Goal: Information Seeking & Learning: Learn about a topic

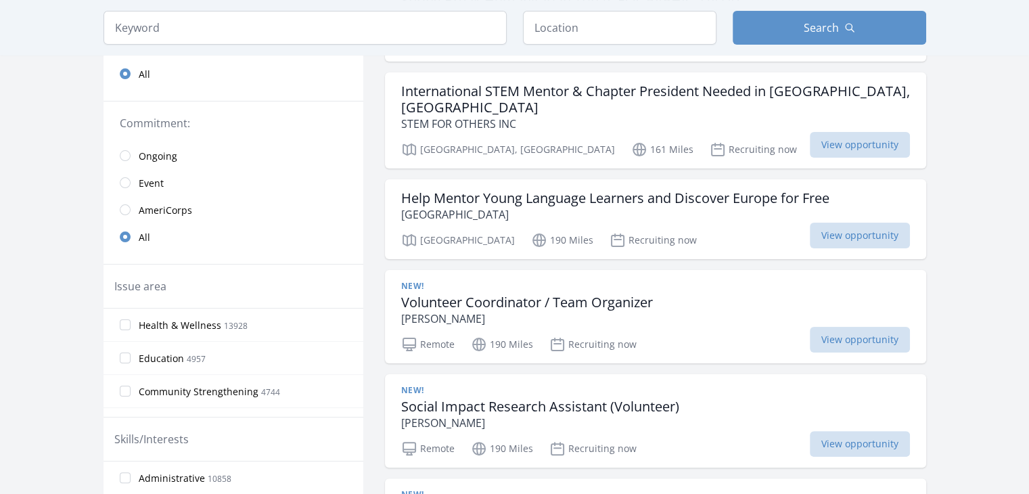
scroll to position [214, 0]
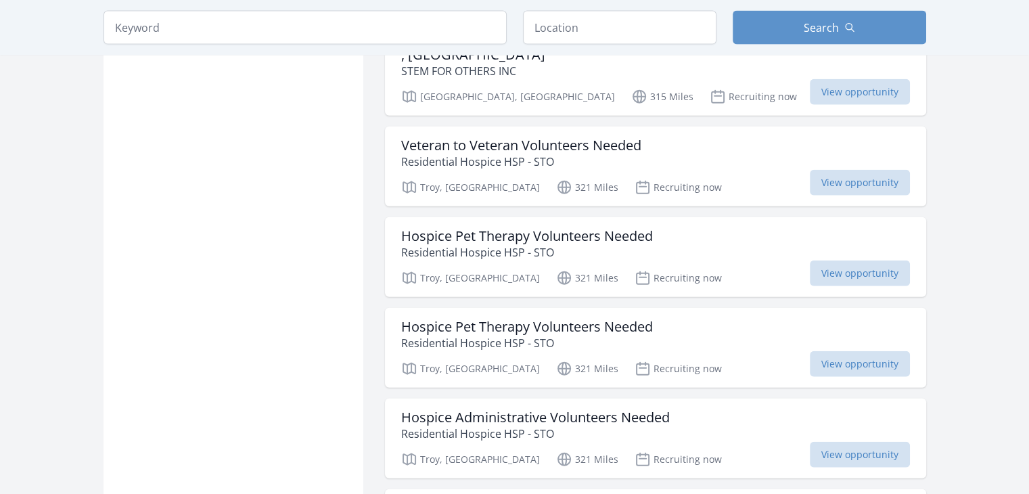
scroll to position [3583, 0]
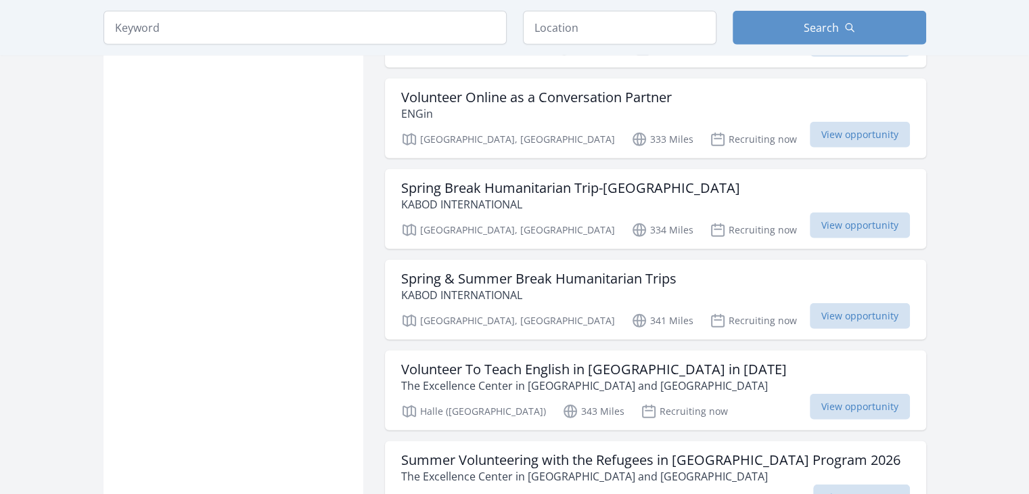
scroll to position [5024, 0]
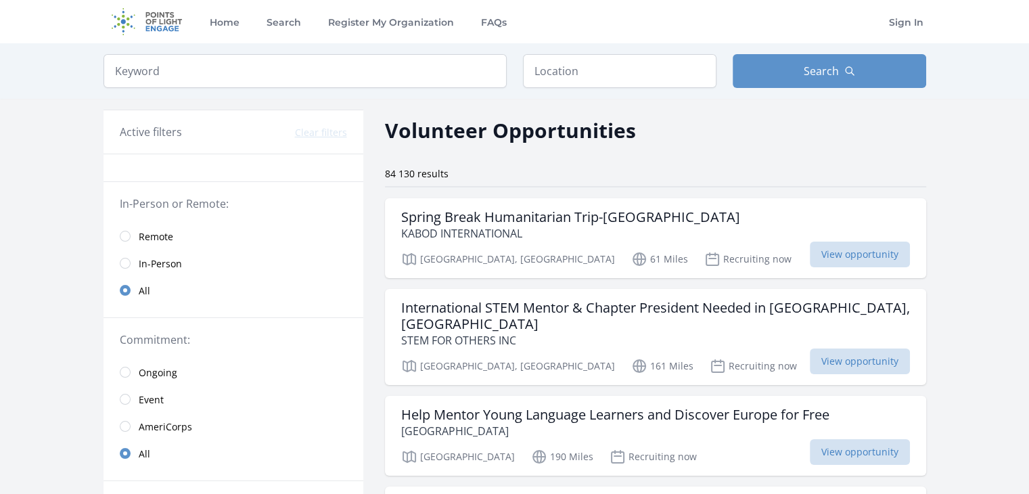
click at [146, 237] on span "Remote" at bounding box center [156, 237] width 35 height 14
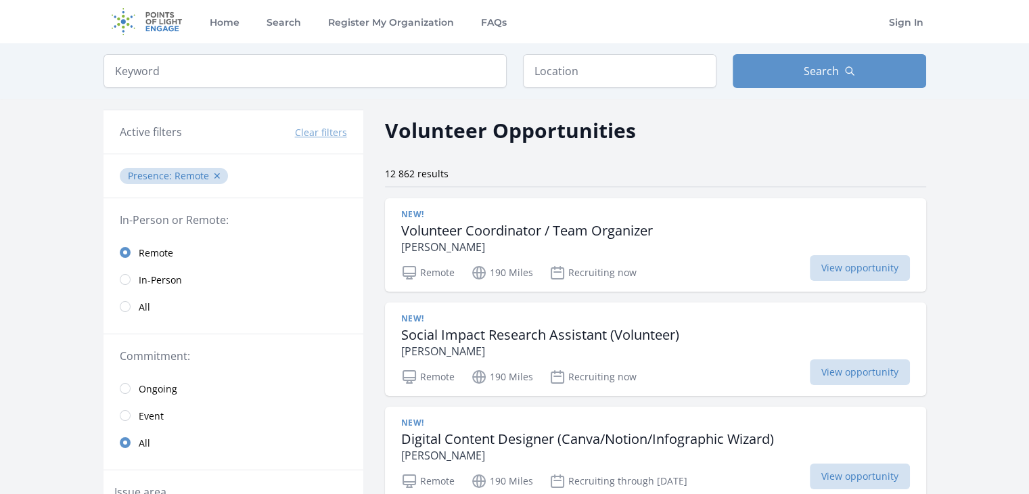
click at [202, 300] on link "All" at bounding box center [234, 306] width 260 height 27
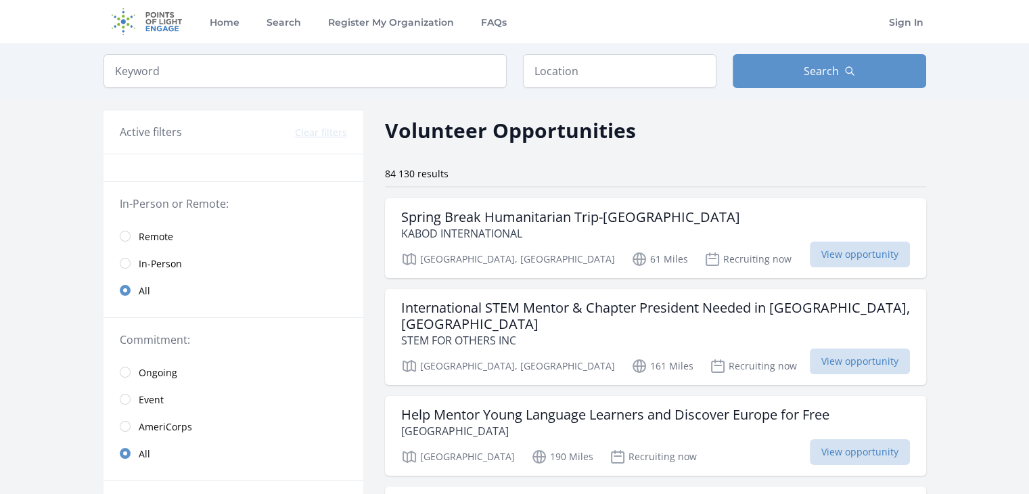
click at [188, 237] on link "Remote" at bounding box center [234, 236] width 260 height 27
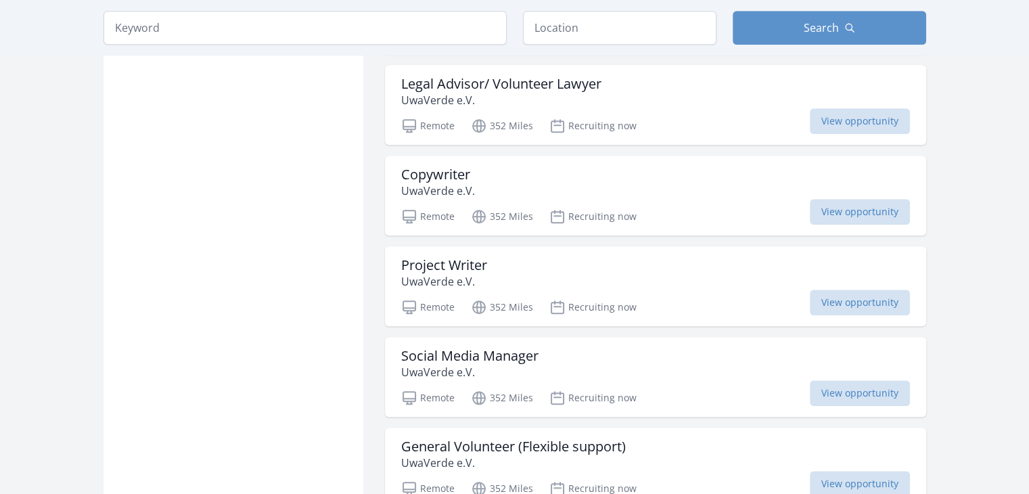
scroll to position [1191, 0]
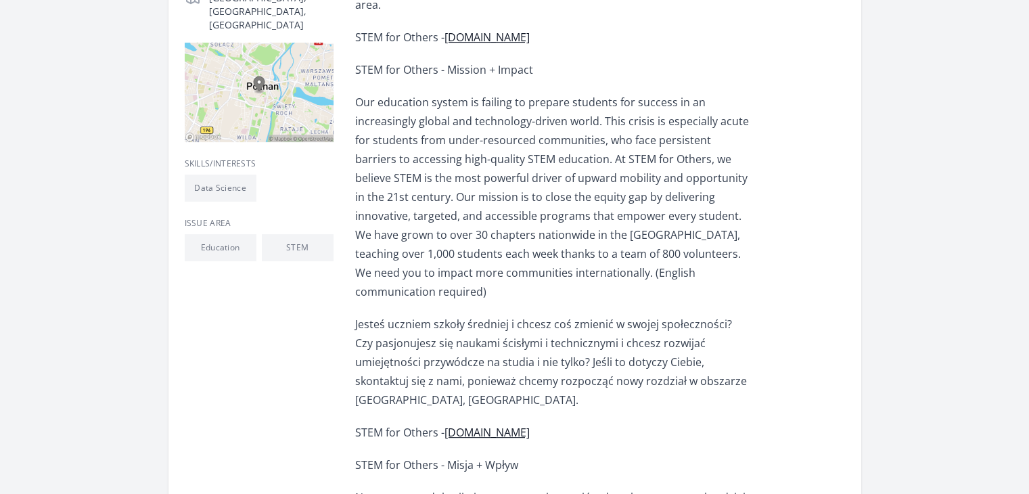
scroll to position [863, 0]
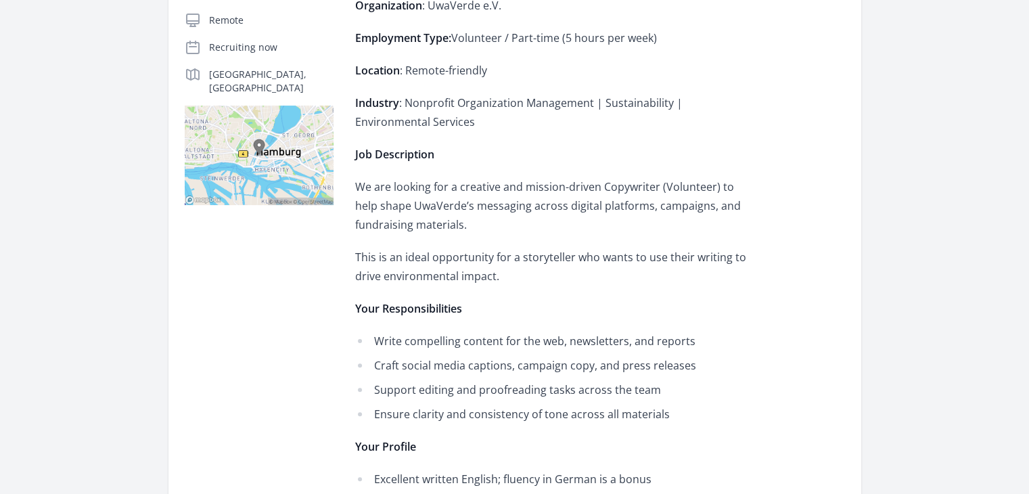
scroll to position [296, 0]
